Goal: Information Seeking & Learning: Learn about a topic

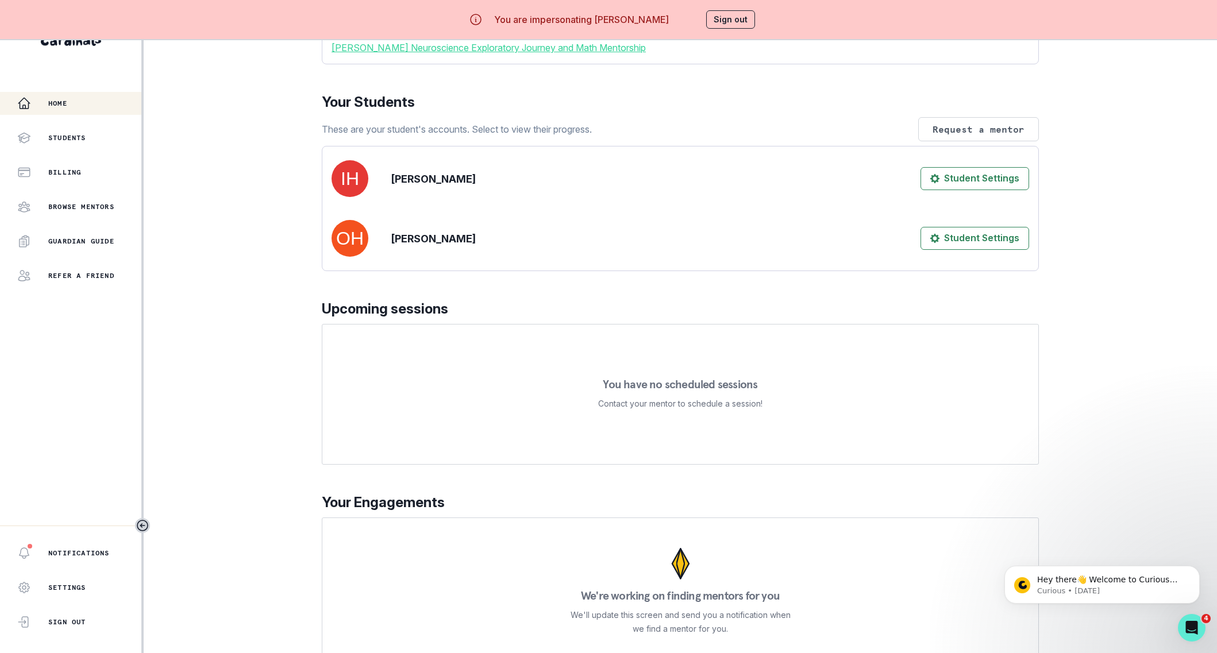
scroll to position [152, 0]
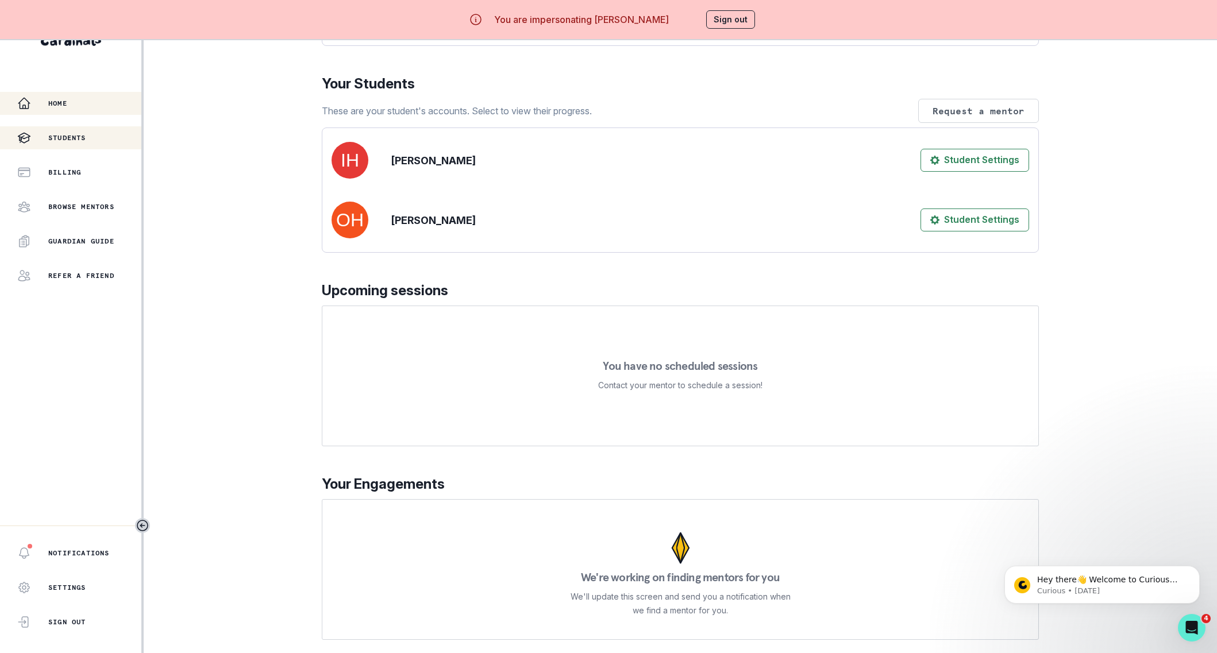
click at [98, 141] on div "Students" at bounding box center [79, 138] width 124 height 14
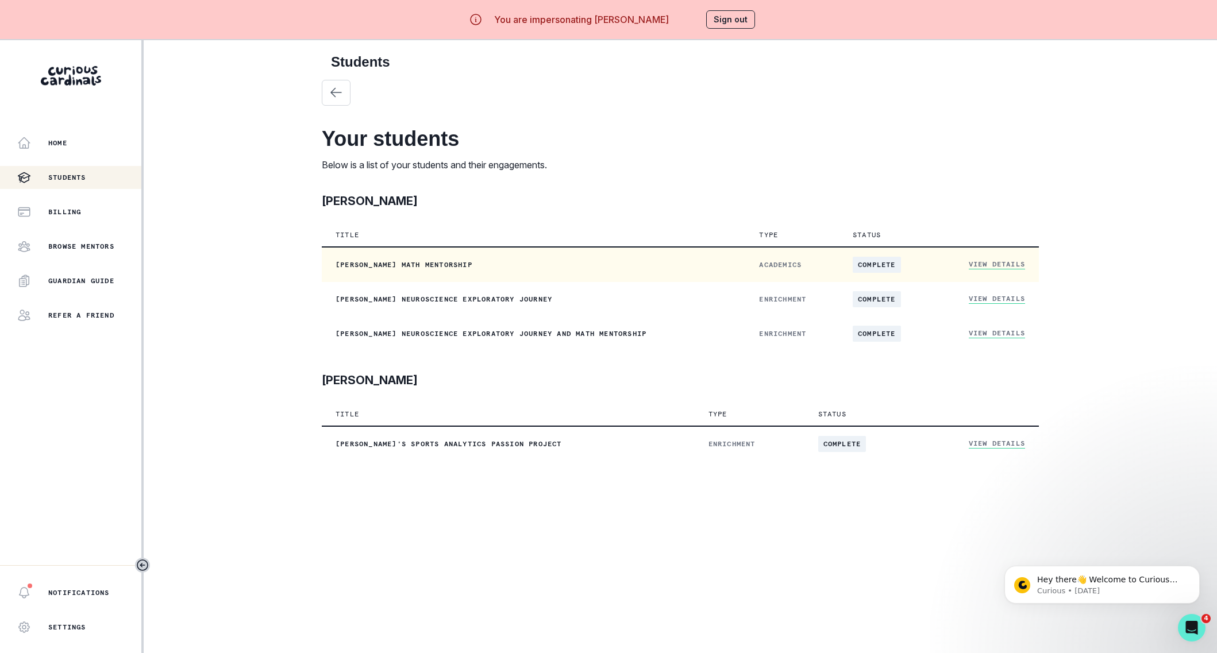
click at [980, 265] on link "View Details" at bounding box center [997, 265] width 56 height 10
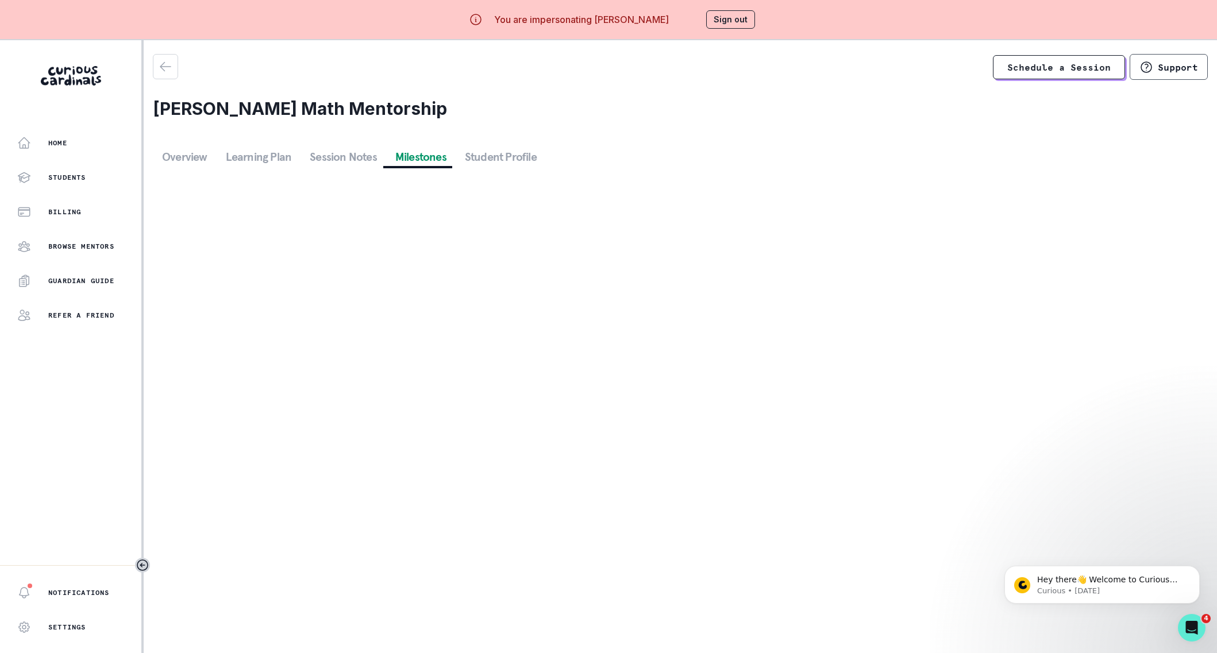
click at [433, 164] on button "Milestones" at bounding box center [421, 157] width 70 height 21
click at [482, 160] on button "Student Profile" at bounding box center [501, 157] width 90 height 21
click at [317, 157] on button "Session Notes" at bounding box center [344, 157] width 86 height 21
click at [167, 78] on button "button" at bounding box center [165, 66] width 25 height 25
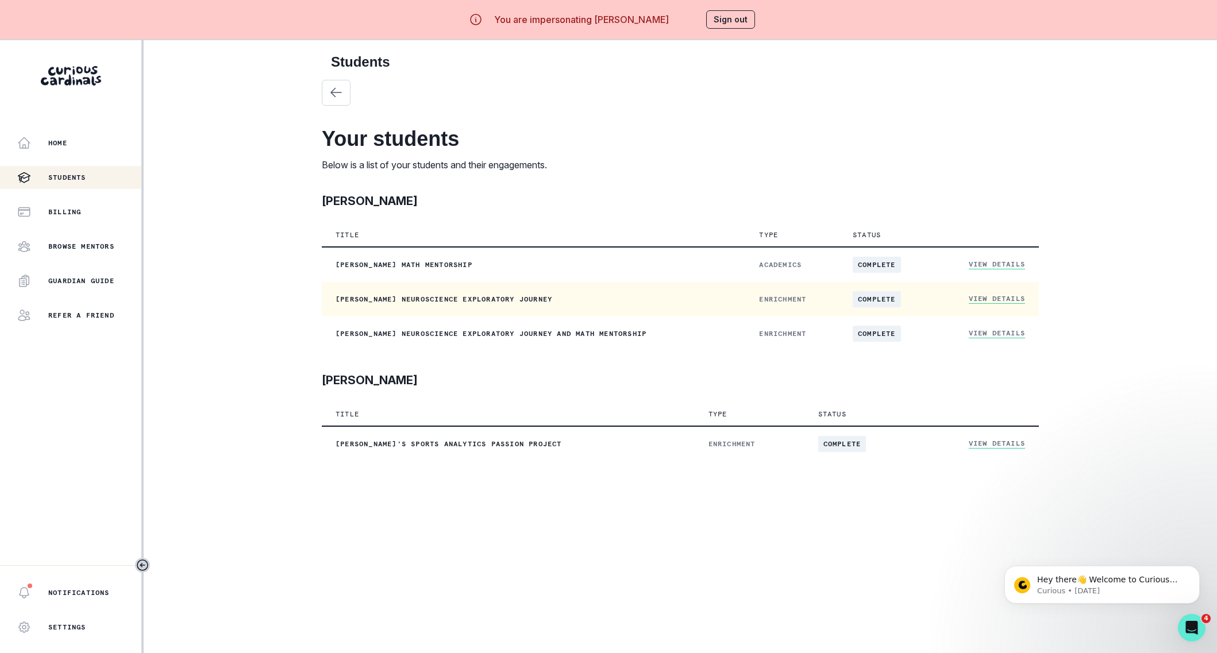
click at [1003, 294] on td "View Details" at bounding box center [986, 299] width 105 height 34
click at [1003, 295] on link "View Details" at bounding box center [997, 299] width 56 height 10
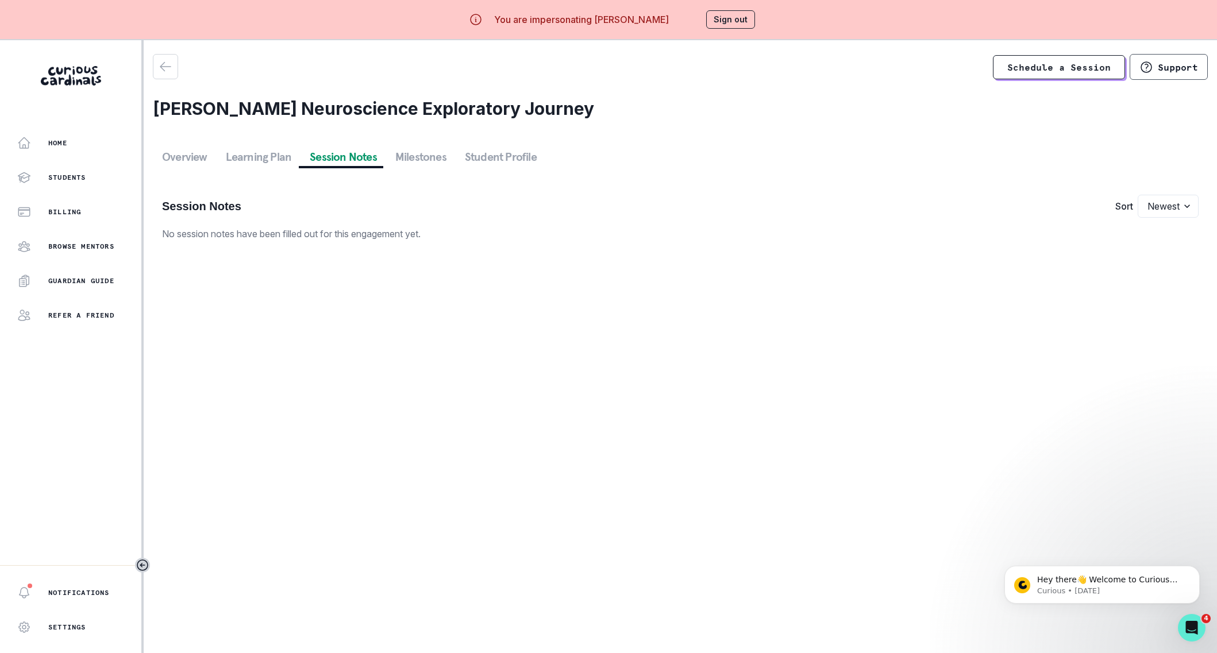
click at [376, 153] on button "Session Notes" at bounding box center [344, 157] width 86 height 21
click at [142, 60] on aside "Home Students Billing Browse Mentors Guardian Guide Refer a friend Notification…" at bounding box center [72, 366] width 144 height 653
click at [154, 64] on div "button" at bounding box center [165, 67] width 24 height 14
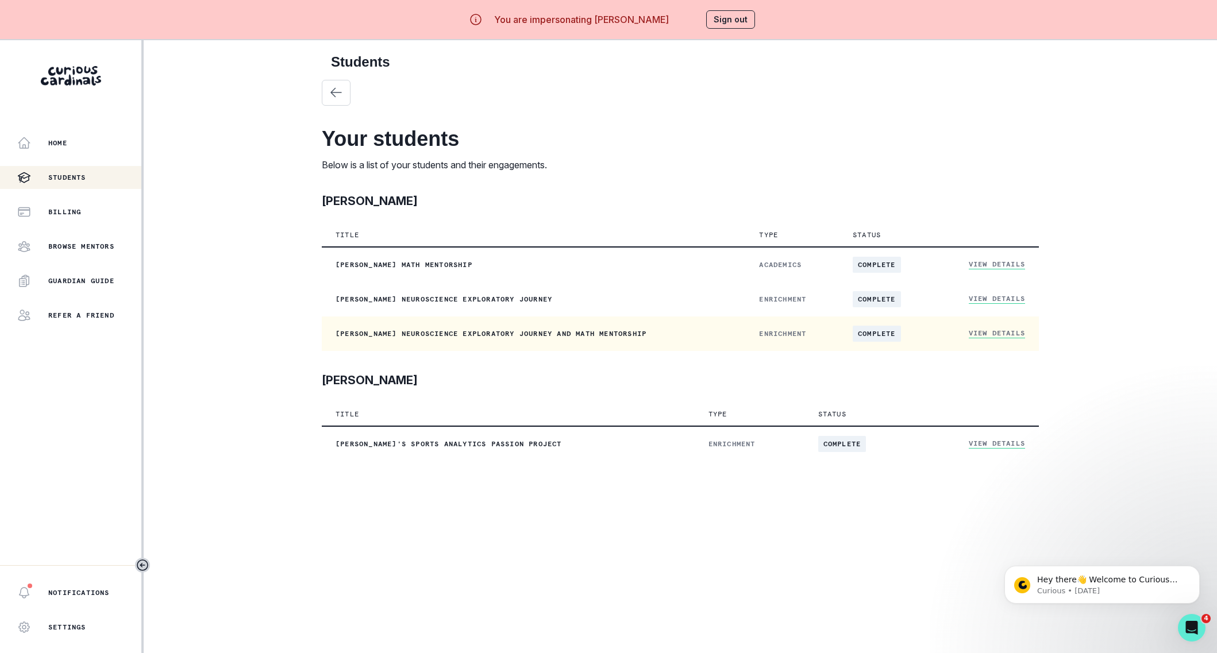
click at [990, 328] on td "View Details" at bounding box center [986, 334] width 105 height 34
click at [975, 337] on link "View Details" at bounding box center [997, 334] width 56 height 10
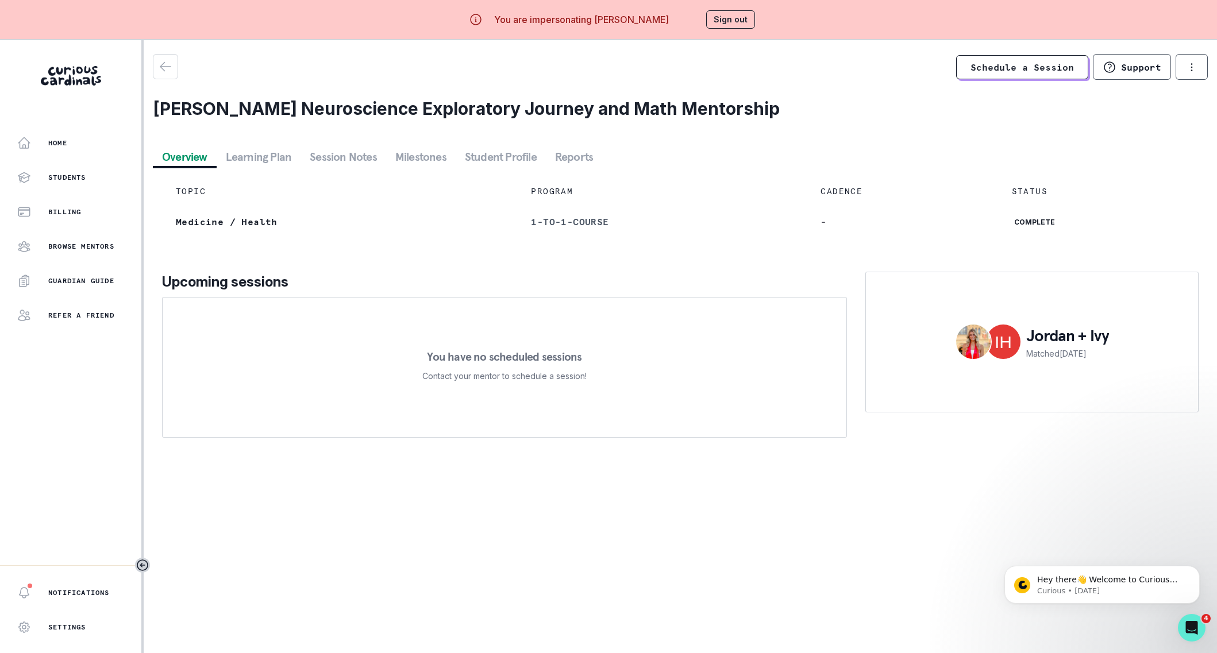
click at [364, 154] on button "Session Notes" at bounding box center [344, 157] width 86 height 21
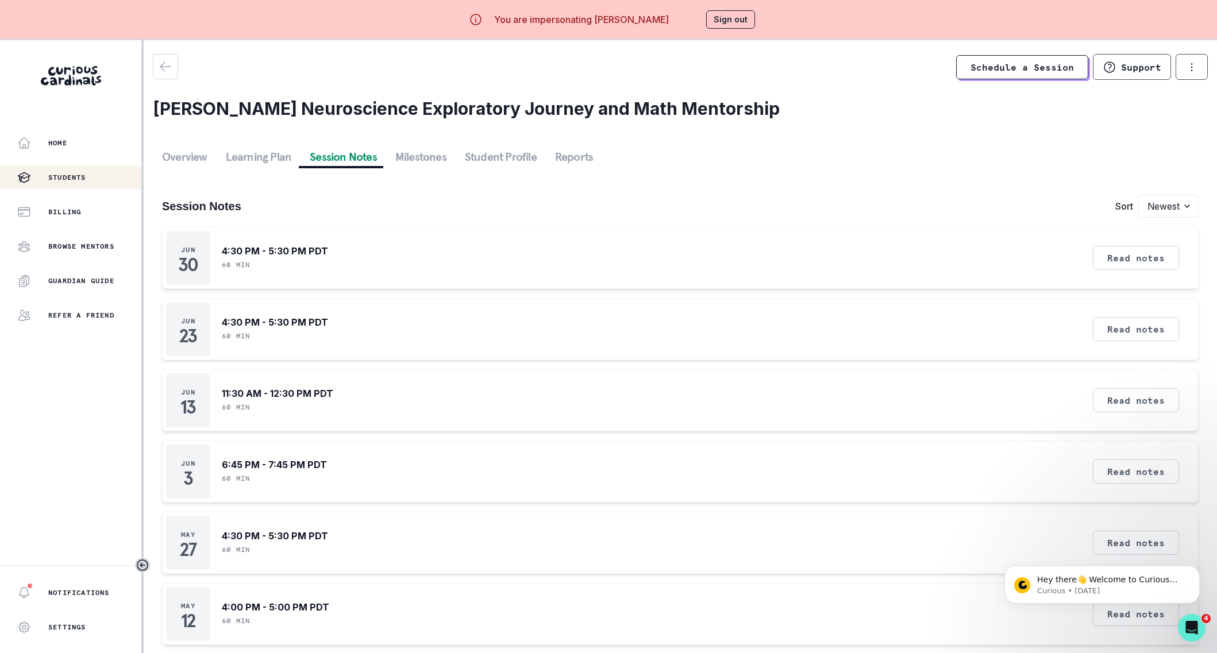
click at [107, 175] on div "Students" at bounding box center [79, 178] width 124 height 14
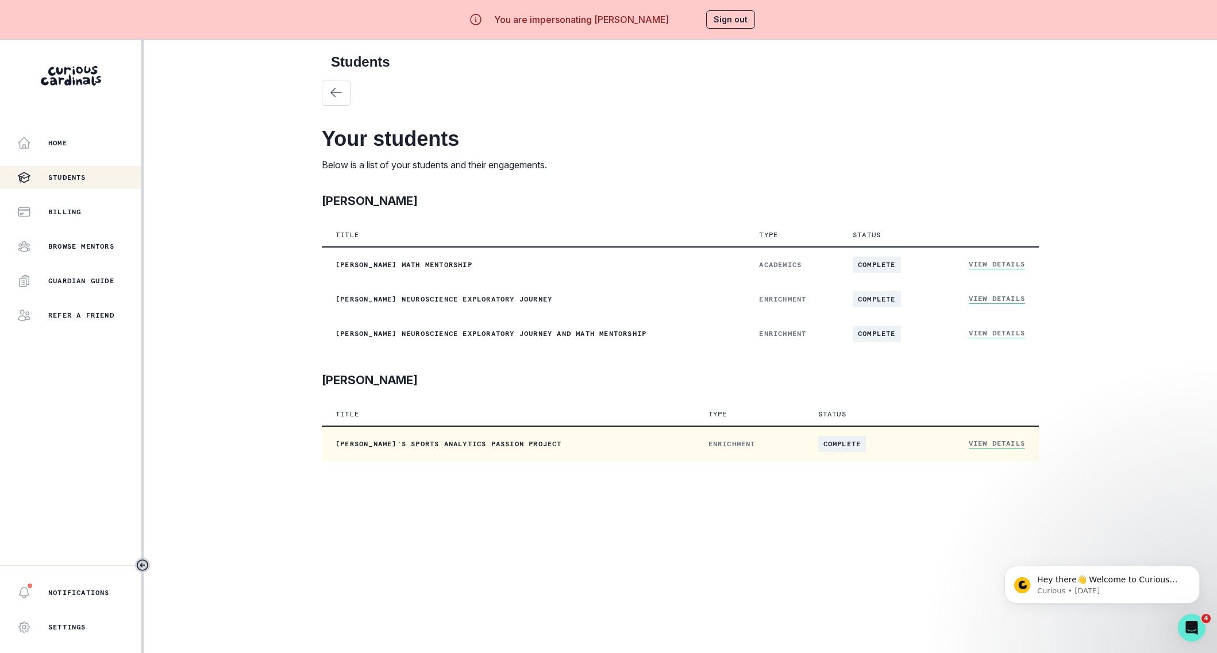
click at [982, 448] on link "View Details" at bounding box center [997, 444] width 56 height 10
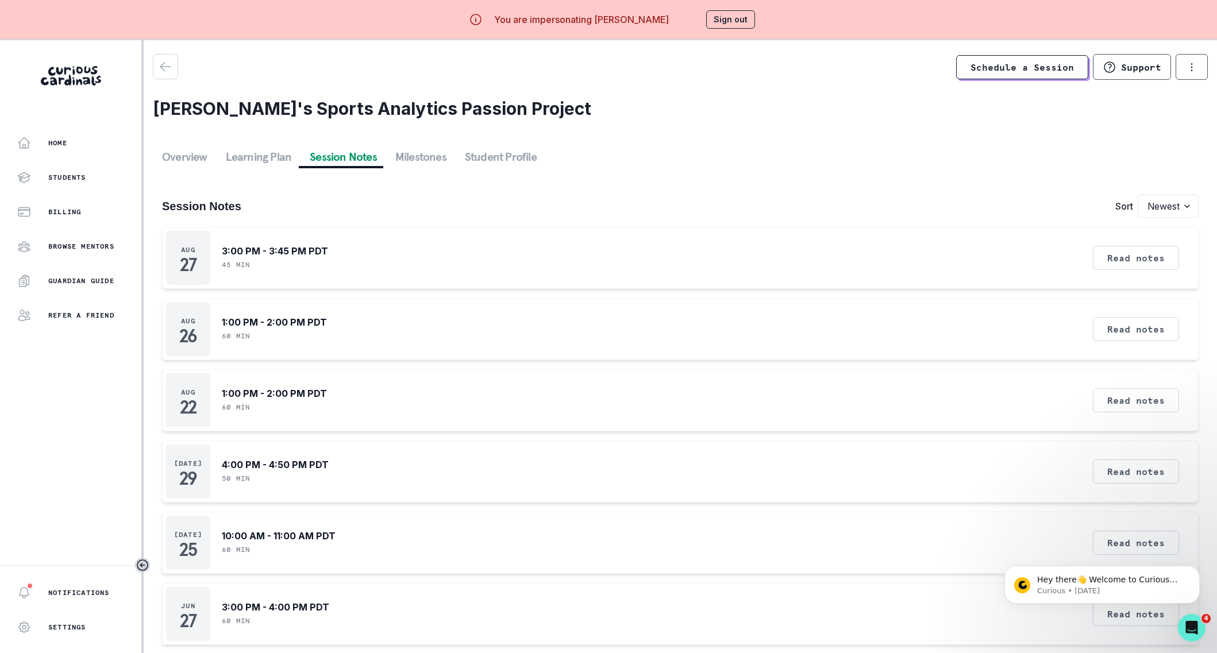
click at [339, 164] on button "Session Notes" at bounding box center [344, 157] width 86 height 21
click at [1114, 262] on button "Read notes" at bounding box center [1136, 258] width 86 height 24
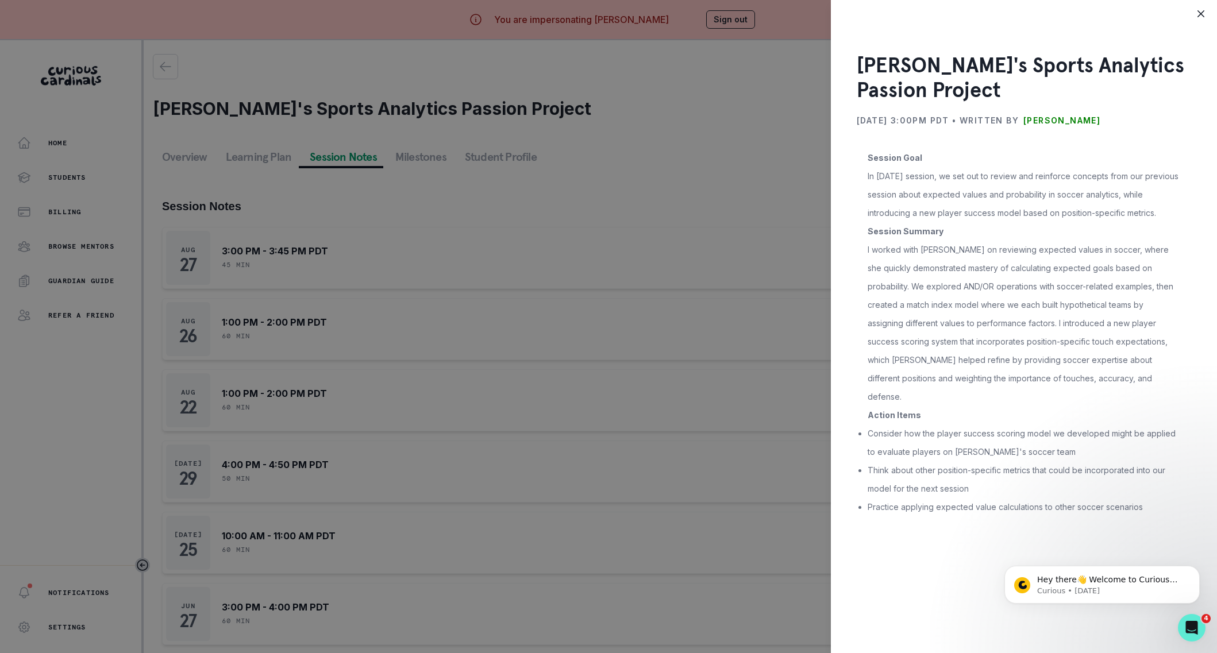
click at [549, 494] on div "[PERSON_NAME]'s Sports Analytics Passion Project [DATE] 3:00PM PDT • Written by…" at bounding box center [608, 326] width 1217 height 653
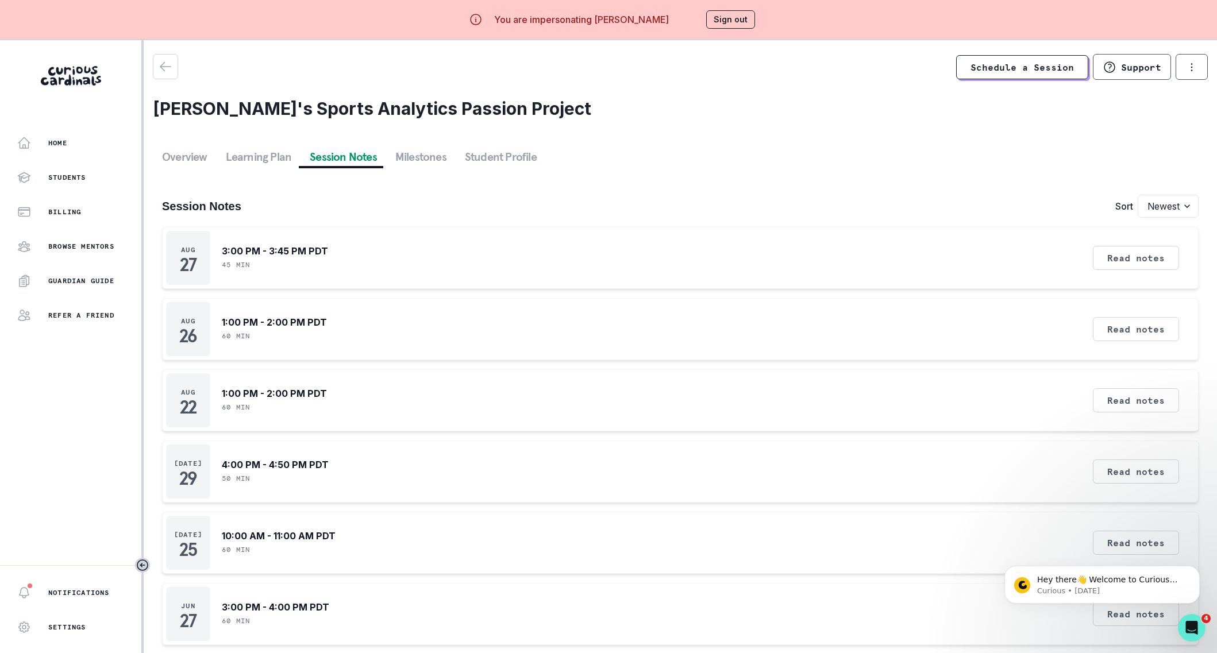
scroll to position [44, 0]
